Goal: Use online tool/utility: Utilize a website feature to perform a specific function

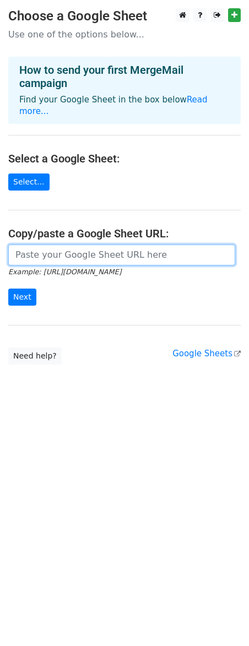
click at [110, 248] on input "url" at bounding box center [121, 254] width 227 height 21
paste input "[EMAIL_ADDRESS][DOMAIN_NAME], [EMAIL_ADDRESS][DOMAIN_NAME], [EMAIL_ADDRESS][DOM…"
type input "[EMAIL_ADDRESS][DOMAIN_NAME], [EMAIL_ADDRESS][DOMAIN_NAME], [EMAIL_ADDRESS][DOM…"
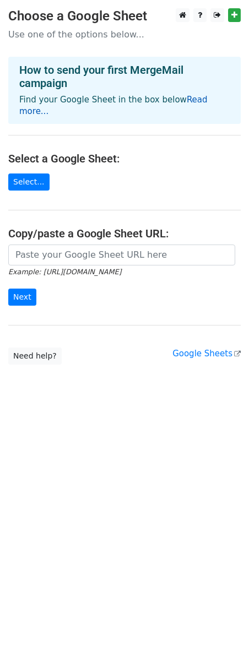
click at [204, 101] on link "Read more..." at bounding box center [113, 105] width 188 height 21
